Goal: Information Seeking & Learning: Learn about a topic

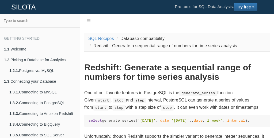
click at [137, 76] on h1 "Redshift: Generate a sequential range of numbers for time series analysis" at bounding box center [177, 72] width 186 height 19
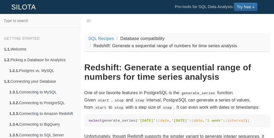
click at [137, 76] on h1 "Redshift: Generate a sequential range of numbers for time series analysis" at bounding box center [177, 72] width 186 height 19
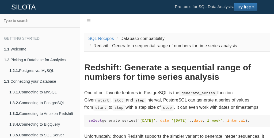
click at [137, 76] on h1 "Redshift: Generate a sequential range of numbers for time series analysis" at bounding box center [177, 72] width 186 height 19
